Goal: Find specific page/section: Find specific page/section

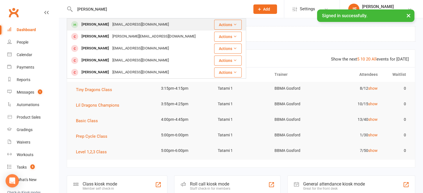
type input "[PERSON_NAME]"
click at [102, 26] on div "[PERSON_NAME]" at bounding box center [95, 25] width 31 height 8
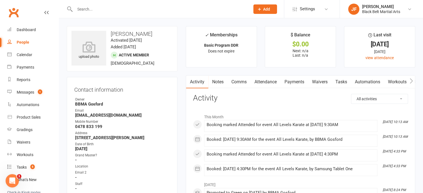
click at [98, 6] on input "text" at bounding box center [159, 9] width 173 height 8
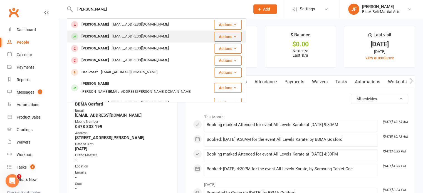
type input "[PERSON_NAME]"
click at [111, 33] on div "[EMAIL_ADDRESS][DOMAIN_NAME]" at bounding box center [141, 37] width 60 height 8
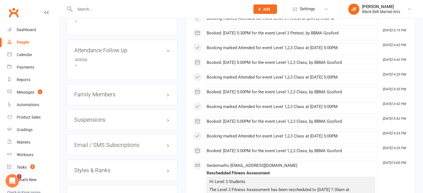
scroll to position [437, 0]
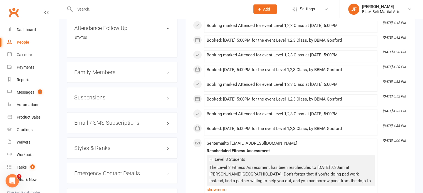
click at [121, 149] on h3 "Styles & Ranks" at bounding box center [122, 148] width 96 height 6
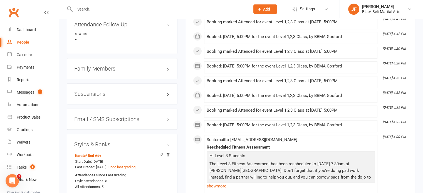
scroll to position [441, 0]
click at [83, 9] on input "text" at bounding box center [159, 9] width 173 height 8
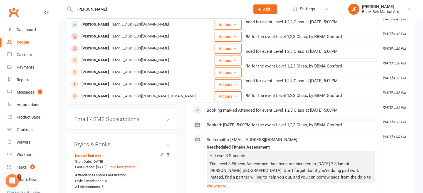
type input "[PERSON_NAME]"
click at [94, 22] on div "[PERSON_NAME]" at bounding box center [95, 25] width 31 height 8
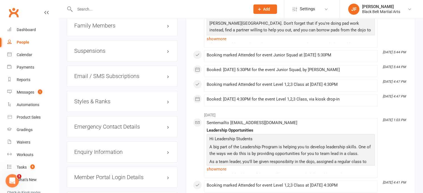
scroll to position [524, 0]
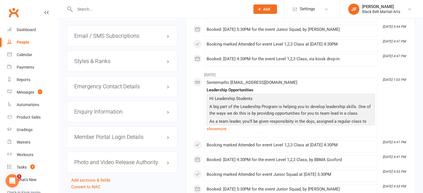
click at [110, 66] on div "Styles & Ranks" at bounding box center [122, 61] width 111 height 21
click at [110, 65] on div "Styles & Ranks" at bounding box center [122, 61] width 111 height 21
click at [109, 64] on h3 "Styles & Ranks" at bounding box center [122, 61] width 96 height 6
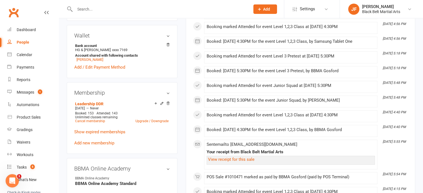
scroll to position [100, 0]
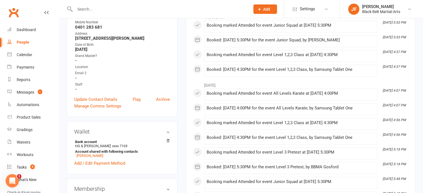
click at [97, 7] on input "text" at bounding box center [159, 9] width 173 height 8
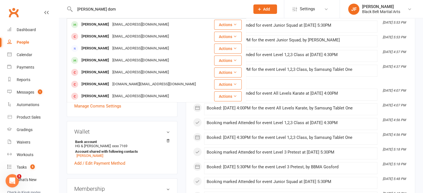
type input "[PERSON_NAME] dom"
click at [106, 23] on div "[PERSON_NAME]" at bounding box center [95, 25] width 31 height 8
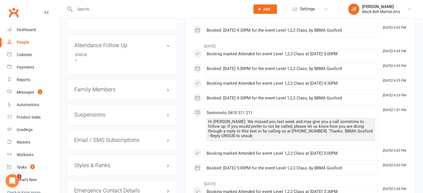
scroll to position [428, 0]
click at [96, 163] on h3 "Styles & Ranks" at bounding box center [122, 165] width 96 height 6
